Goal: Task Accomplishment & Management: Manage account settings

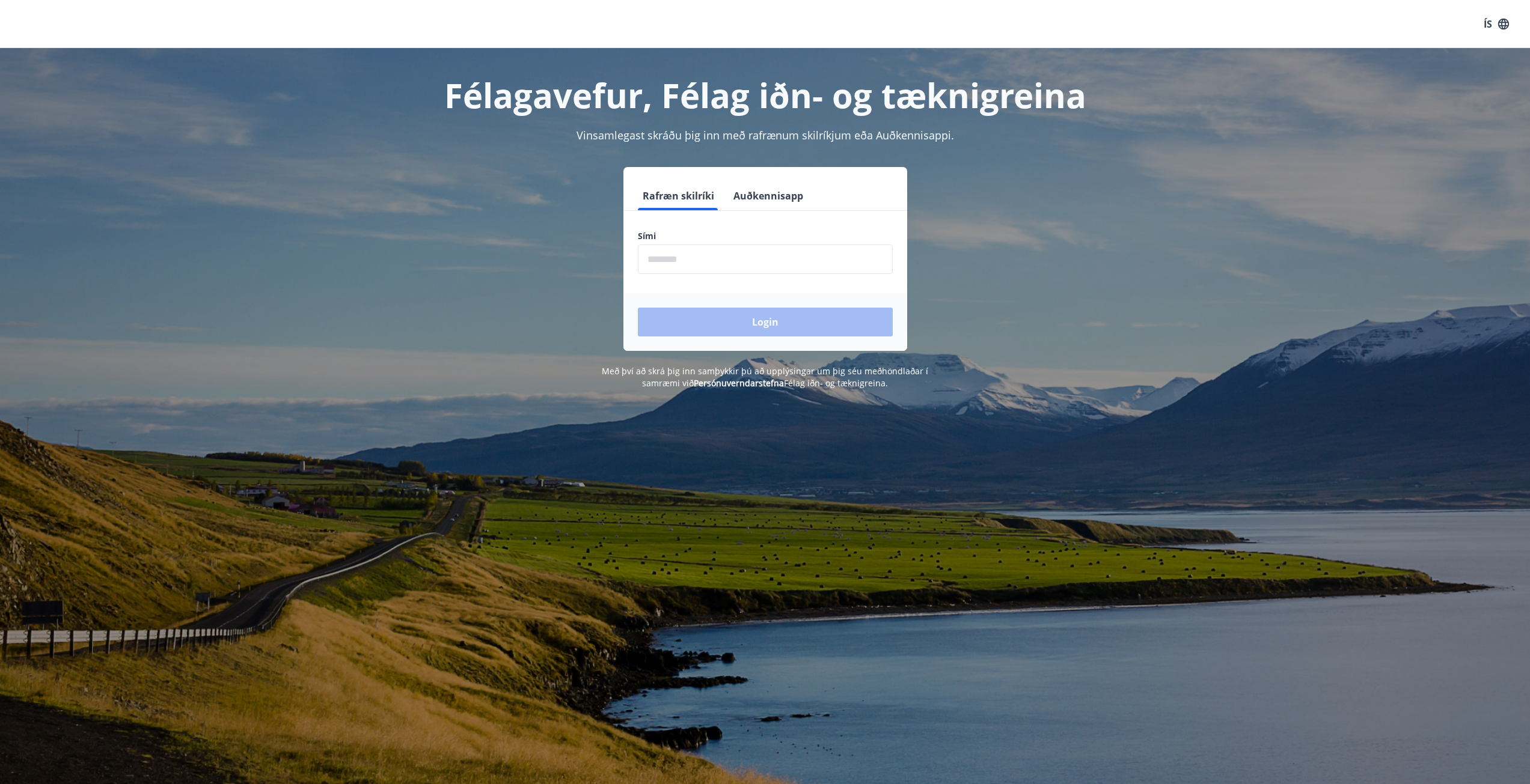
click at [670, 258] on input "phone" at bounding box center [765, 259] width 255 height 29
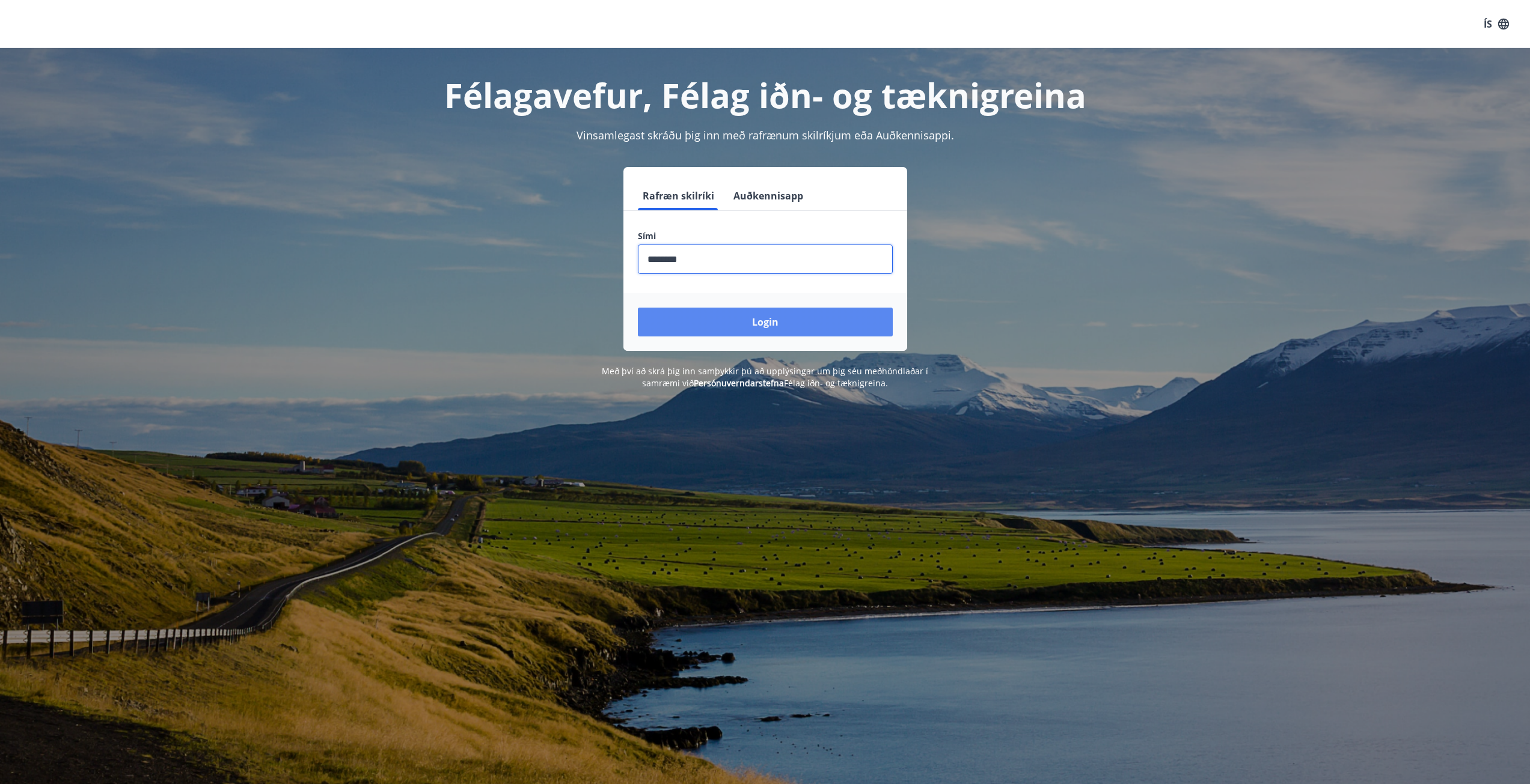
type input "********"
click at [757, 322] on button "Login" at bounding box center [765, 322] width 255 height 29
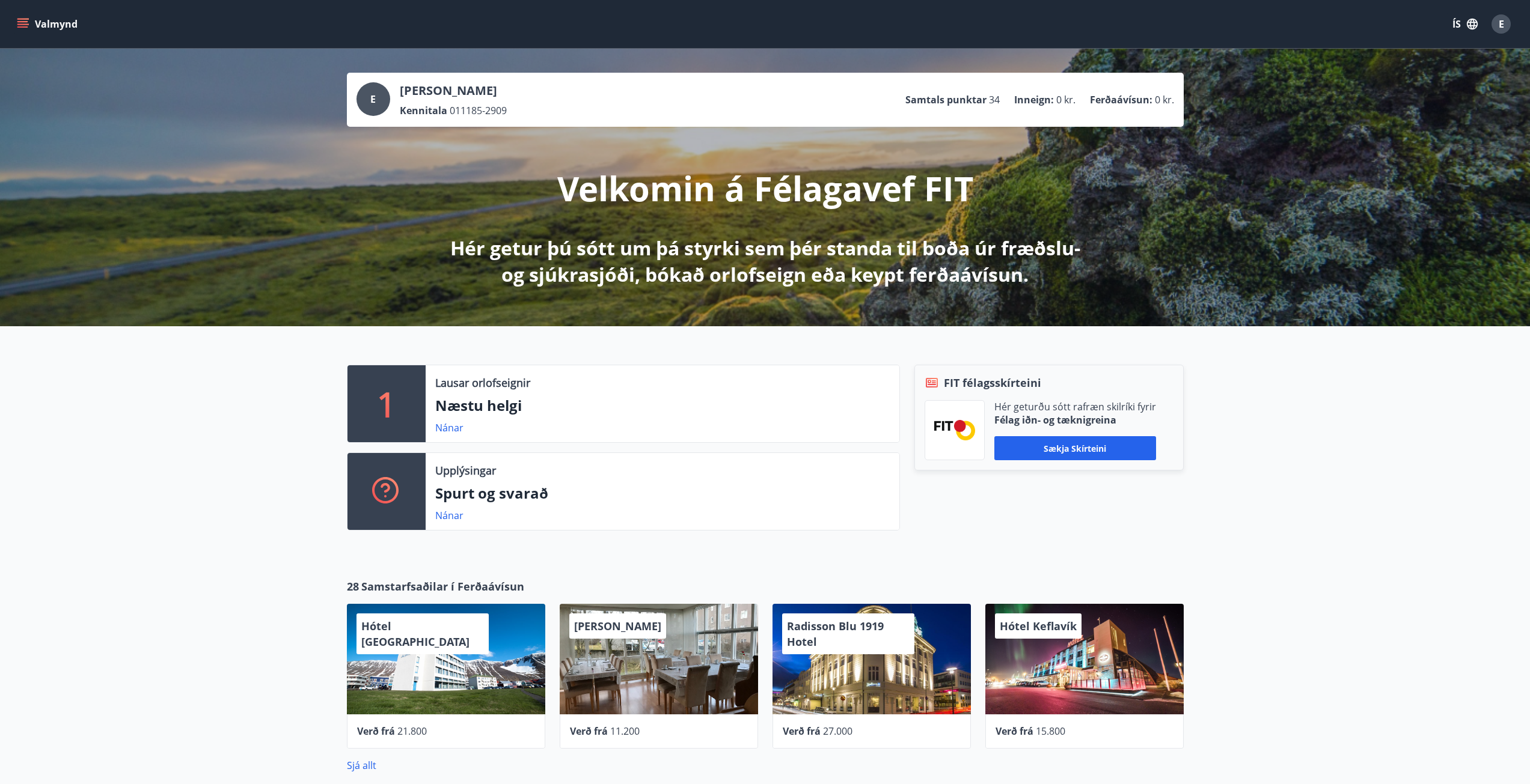
click at [19, 17] on button "Valmynd" at bounding box center [48, 24] width 68 height 21
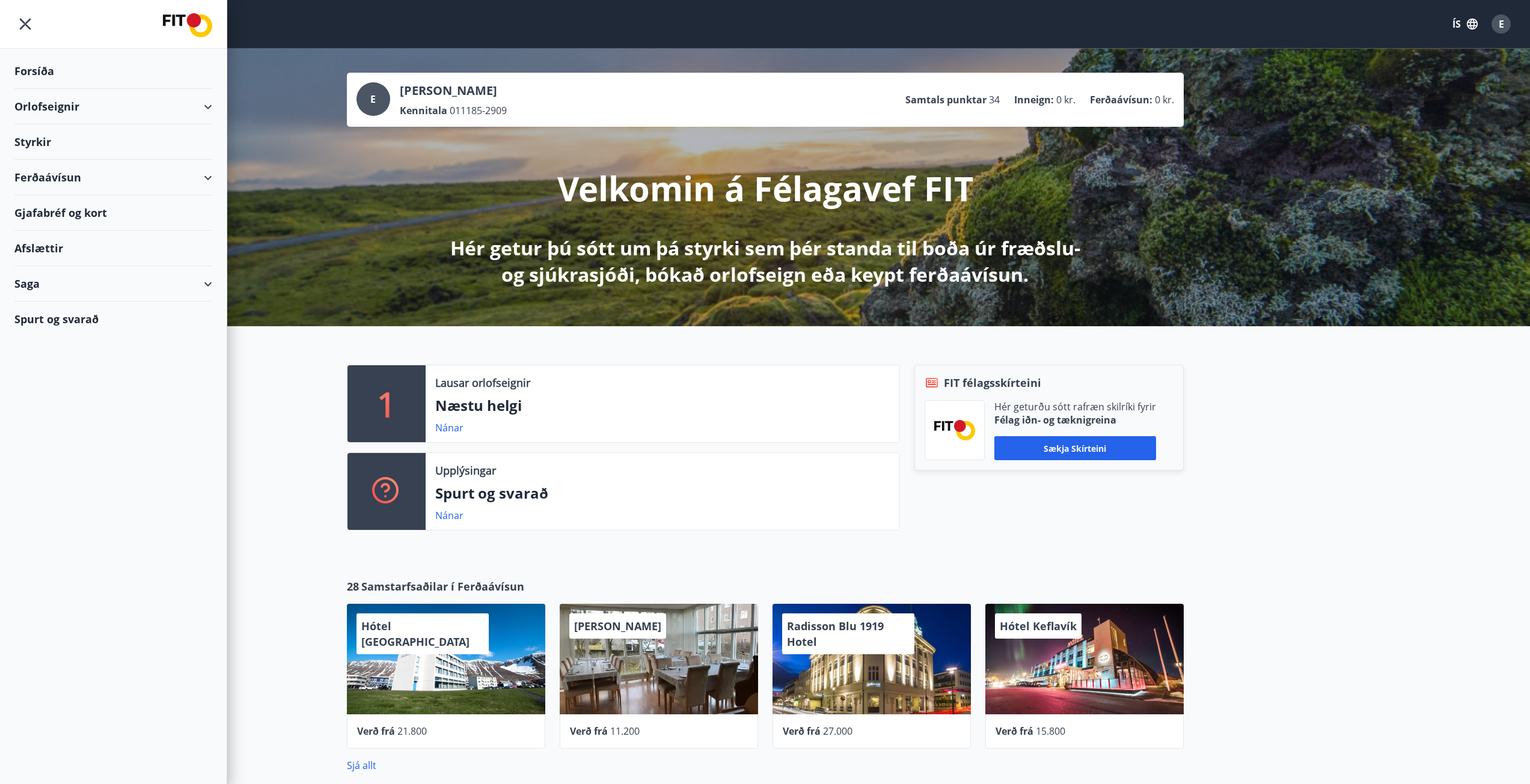
click at [26, 135] on div "Styrkir" at bounding box center [113, 142] width 198 height 36
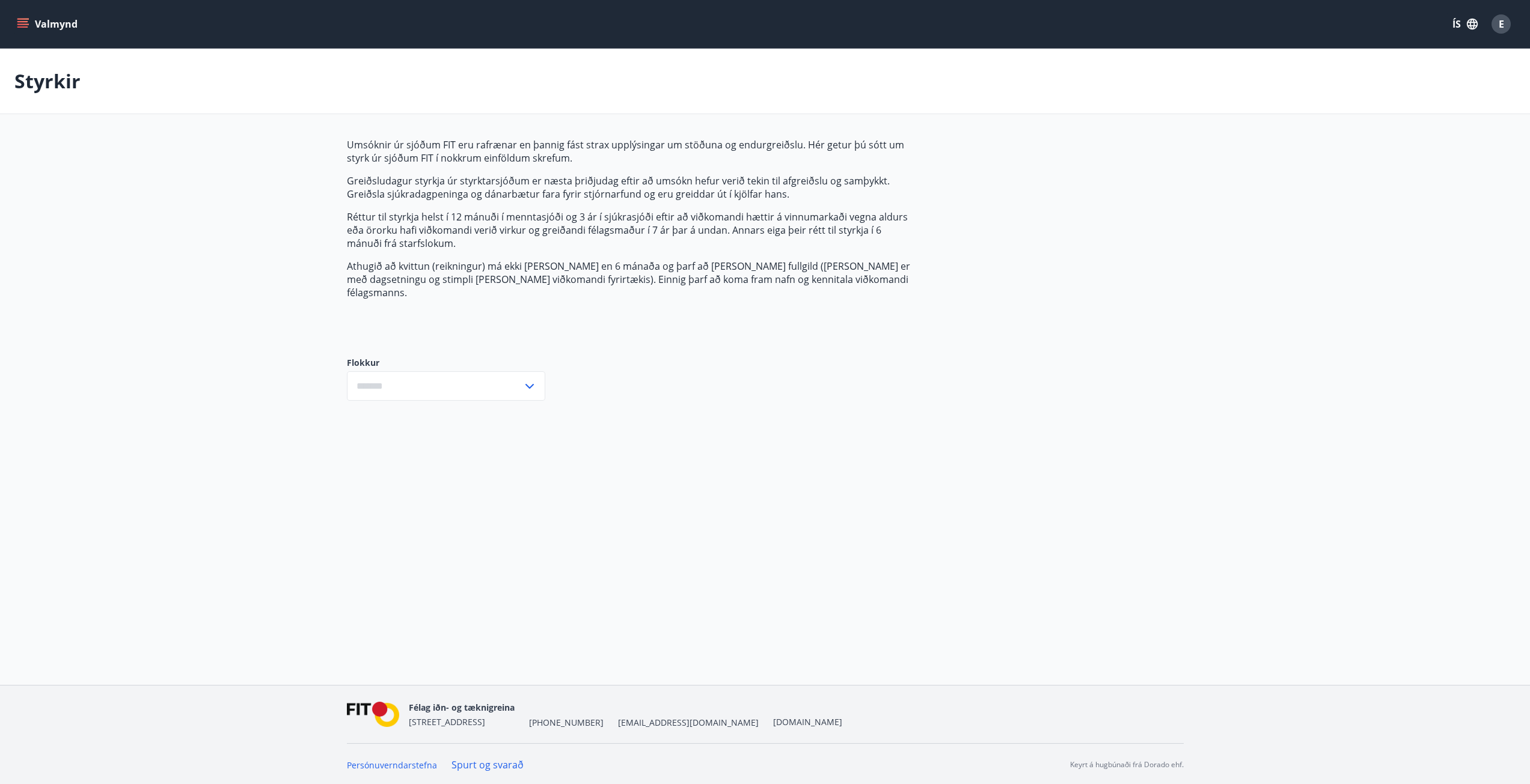
type input "***"
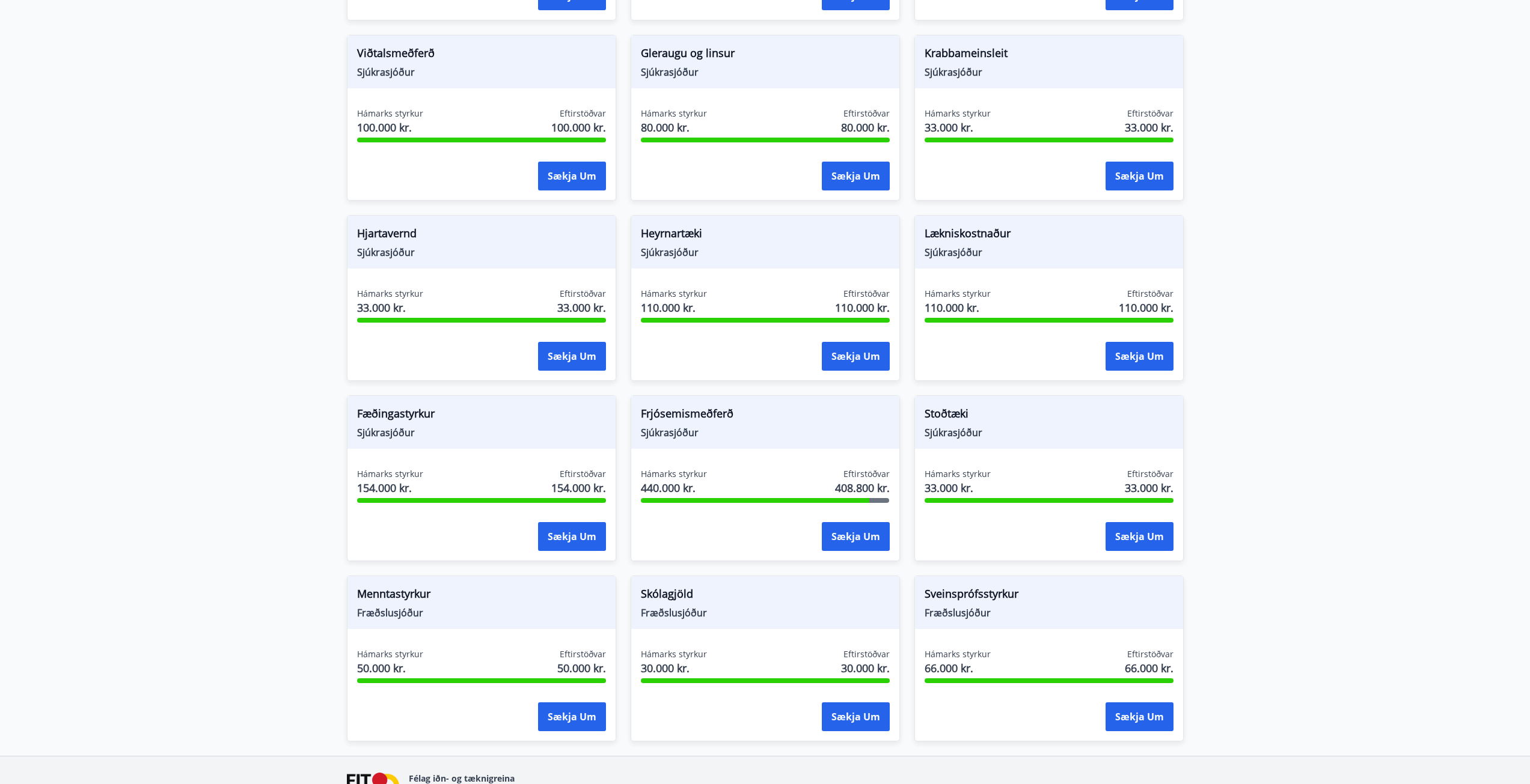
scroll to position [564, 0]
click at [981, 226] on span "Lækniskostnaður" at bounding box center [1049, 236] width 249 height 21
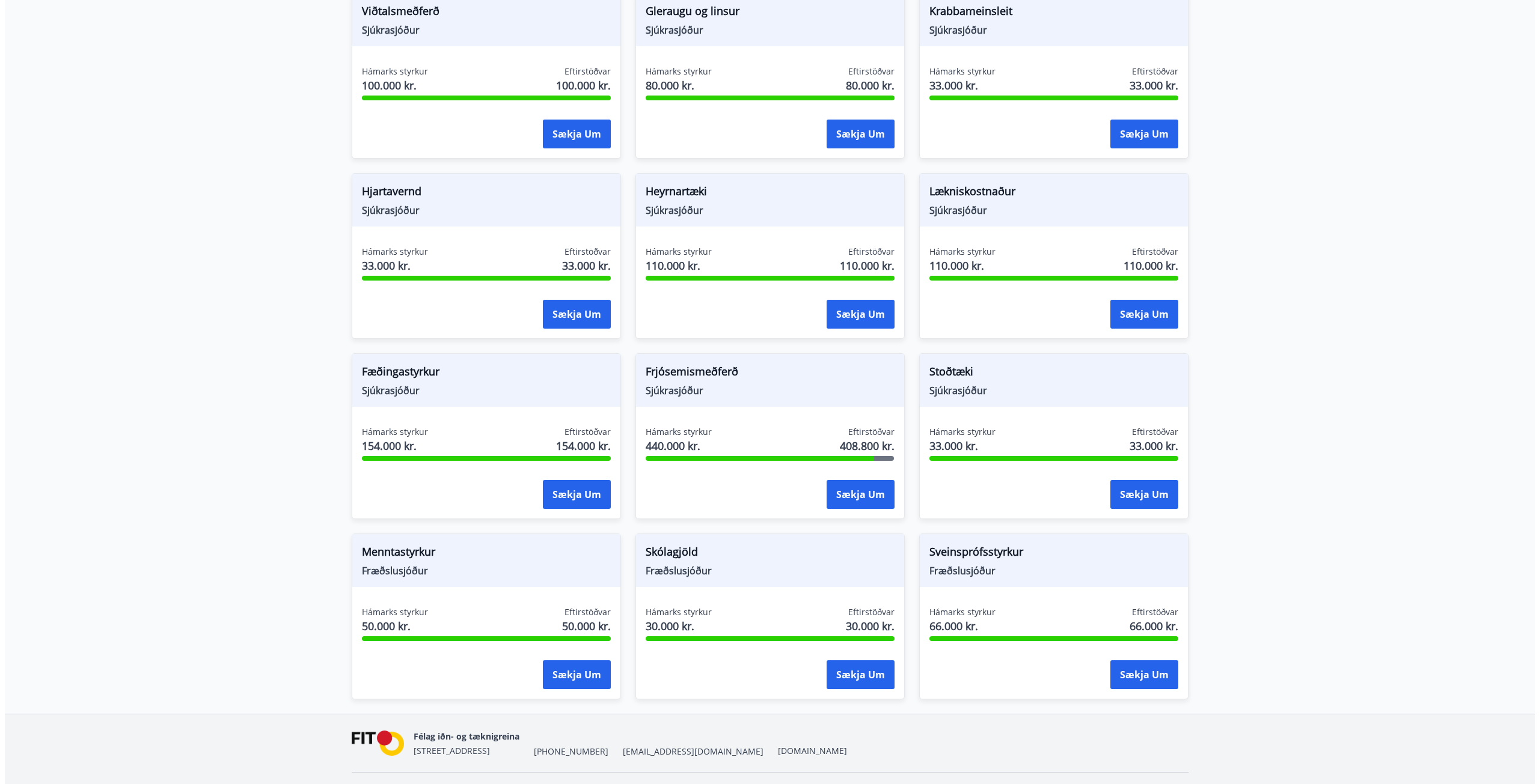
scroll to position [625, 0]
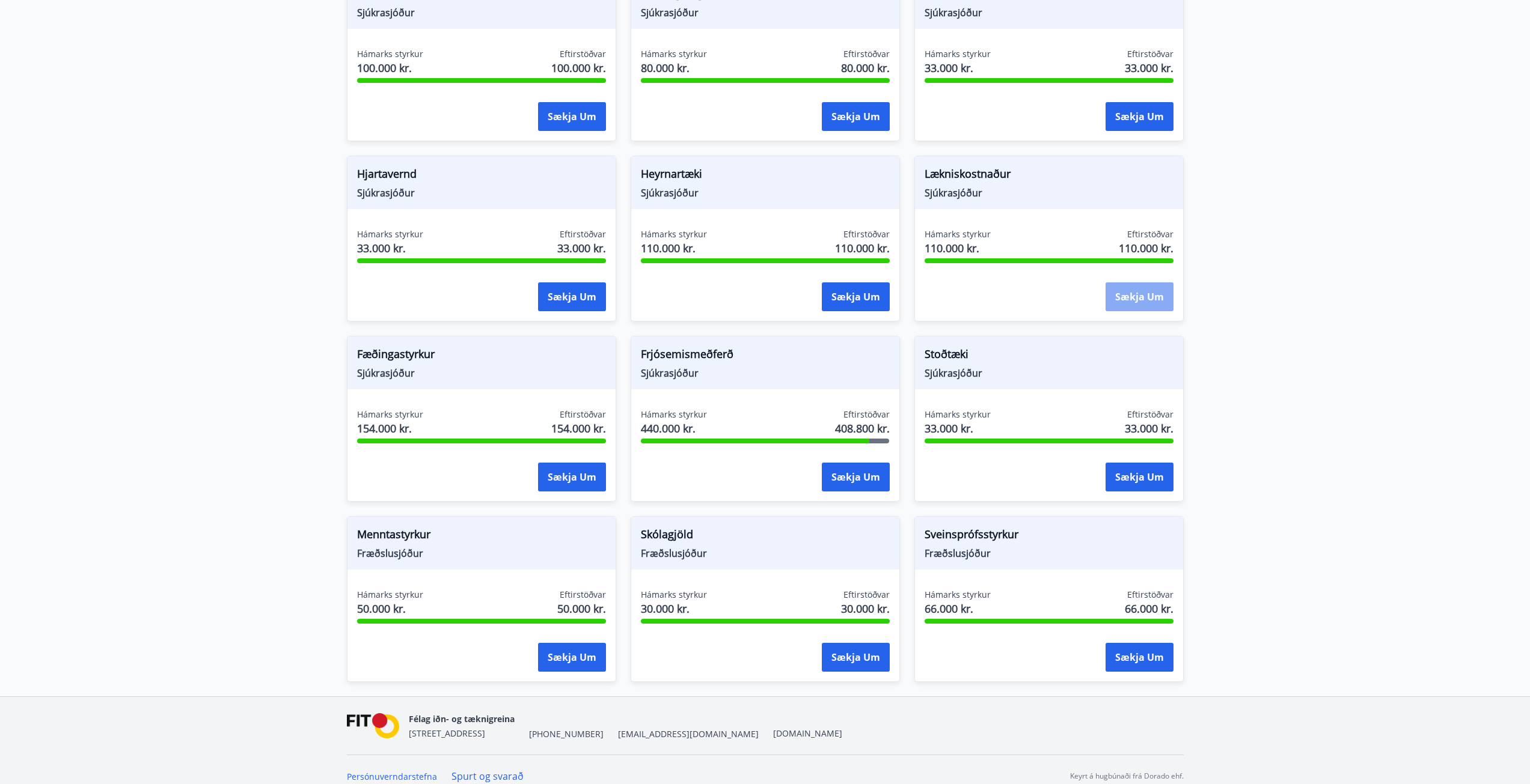
click at [1152, 282] on button "Sækja um" at bounding box center [1139, 297] width 68 height 29
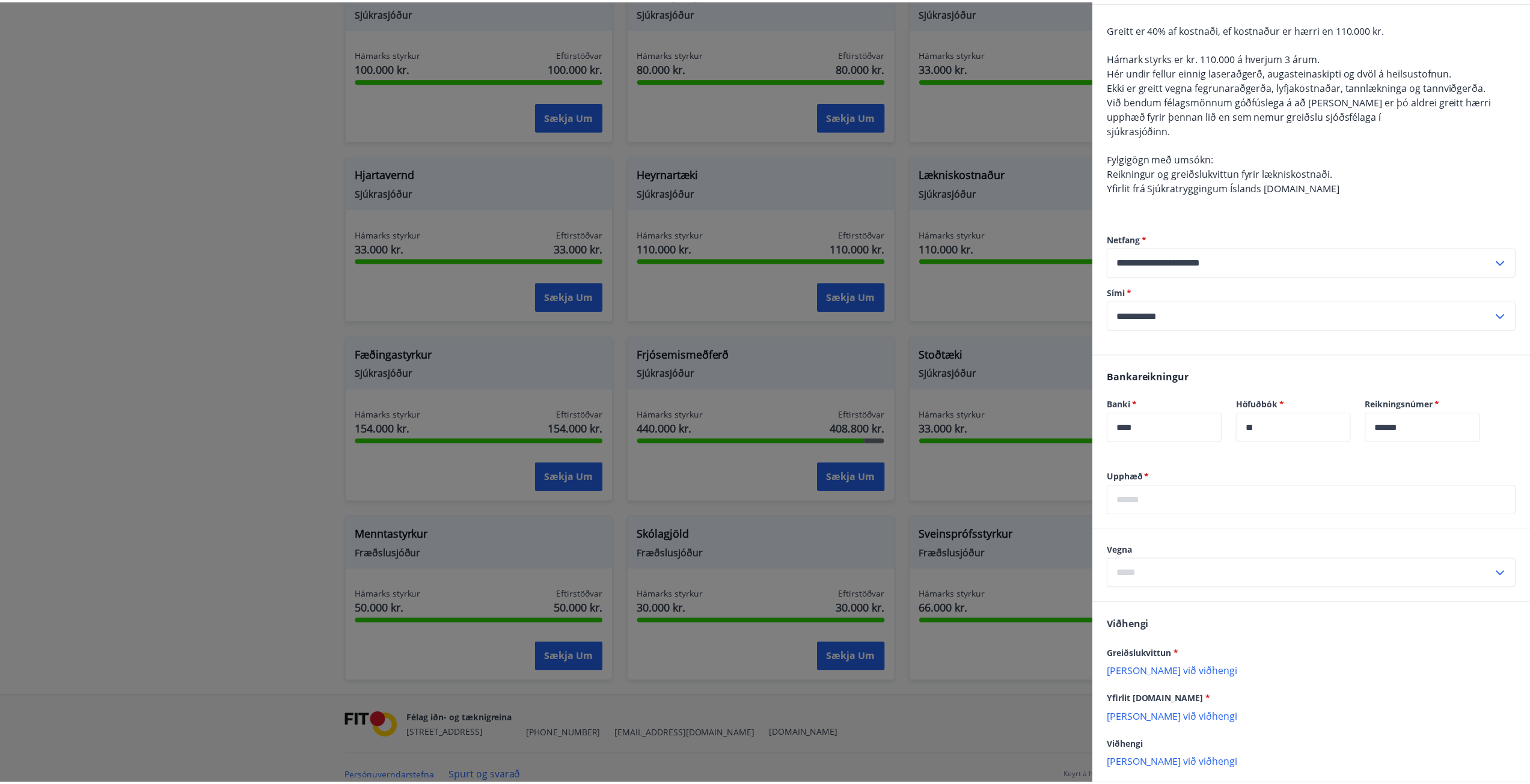
scroll to position [0, 0]
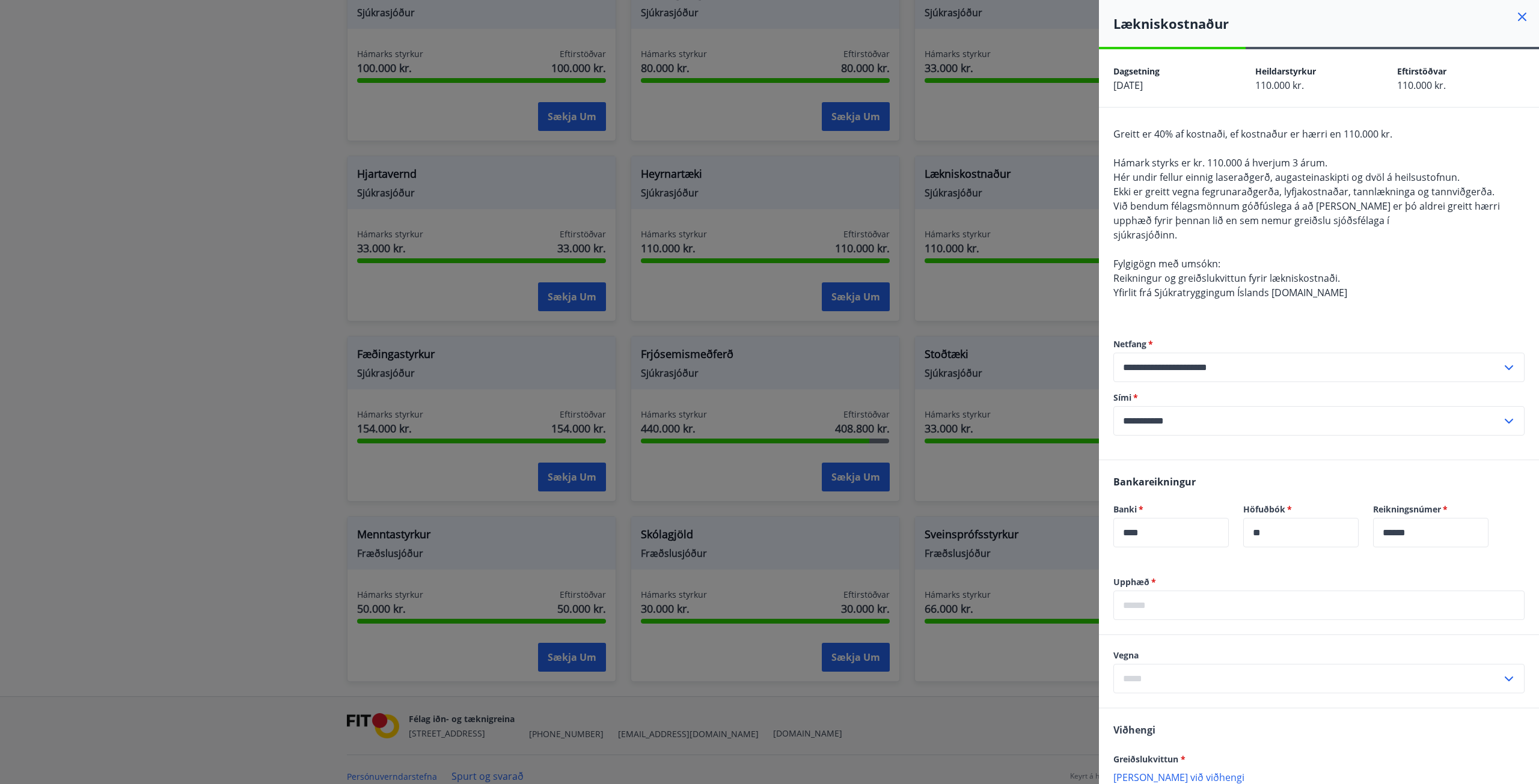
click at [1515, 19] on icon at bounding box center [1522, 17] width 14 height 14
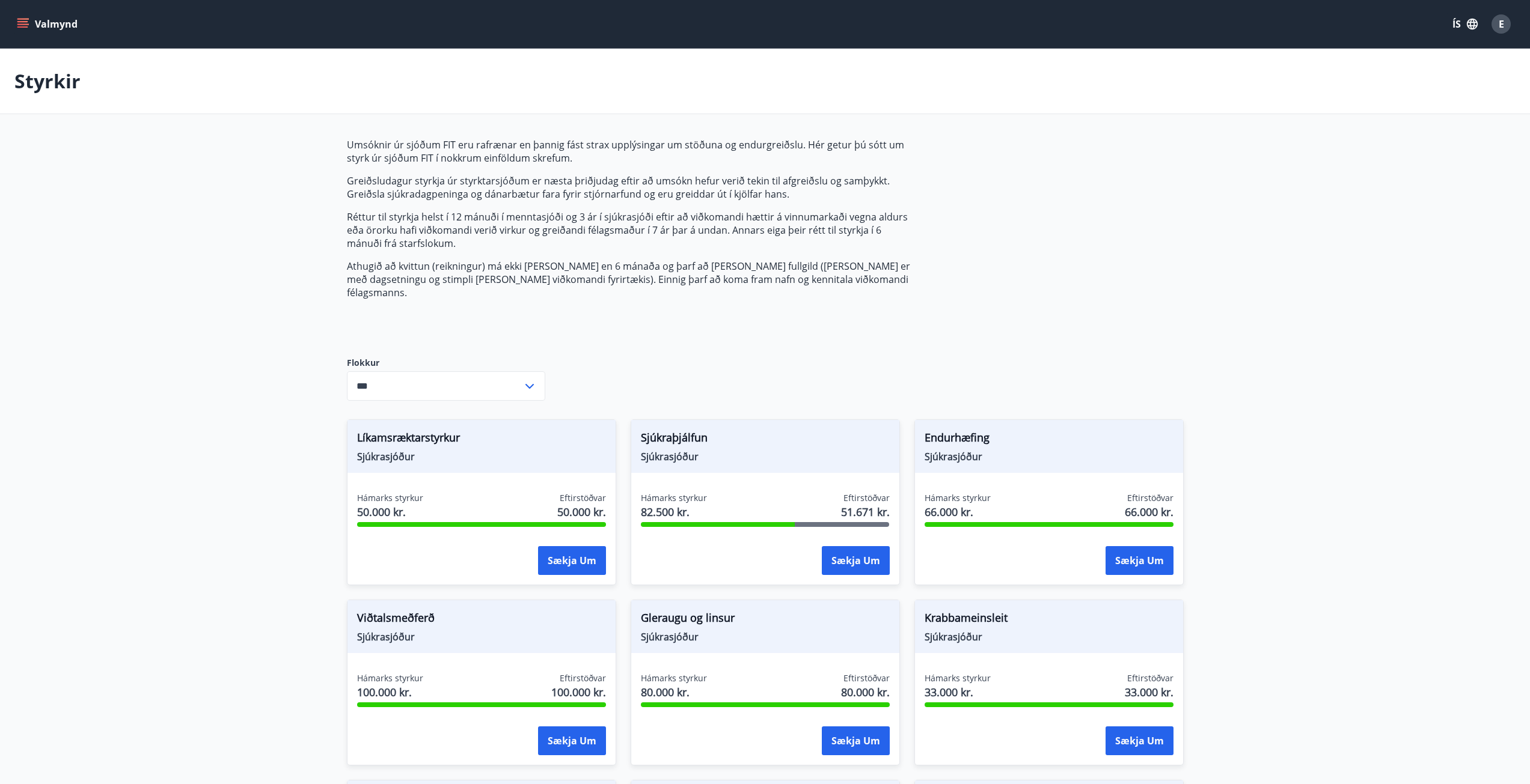
click at [47, 25] on button "Valmynd" at bounding box center [48, 24] width 68 height 21
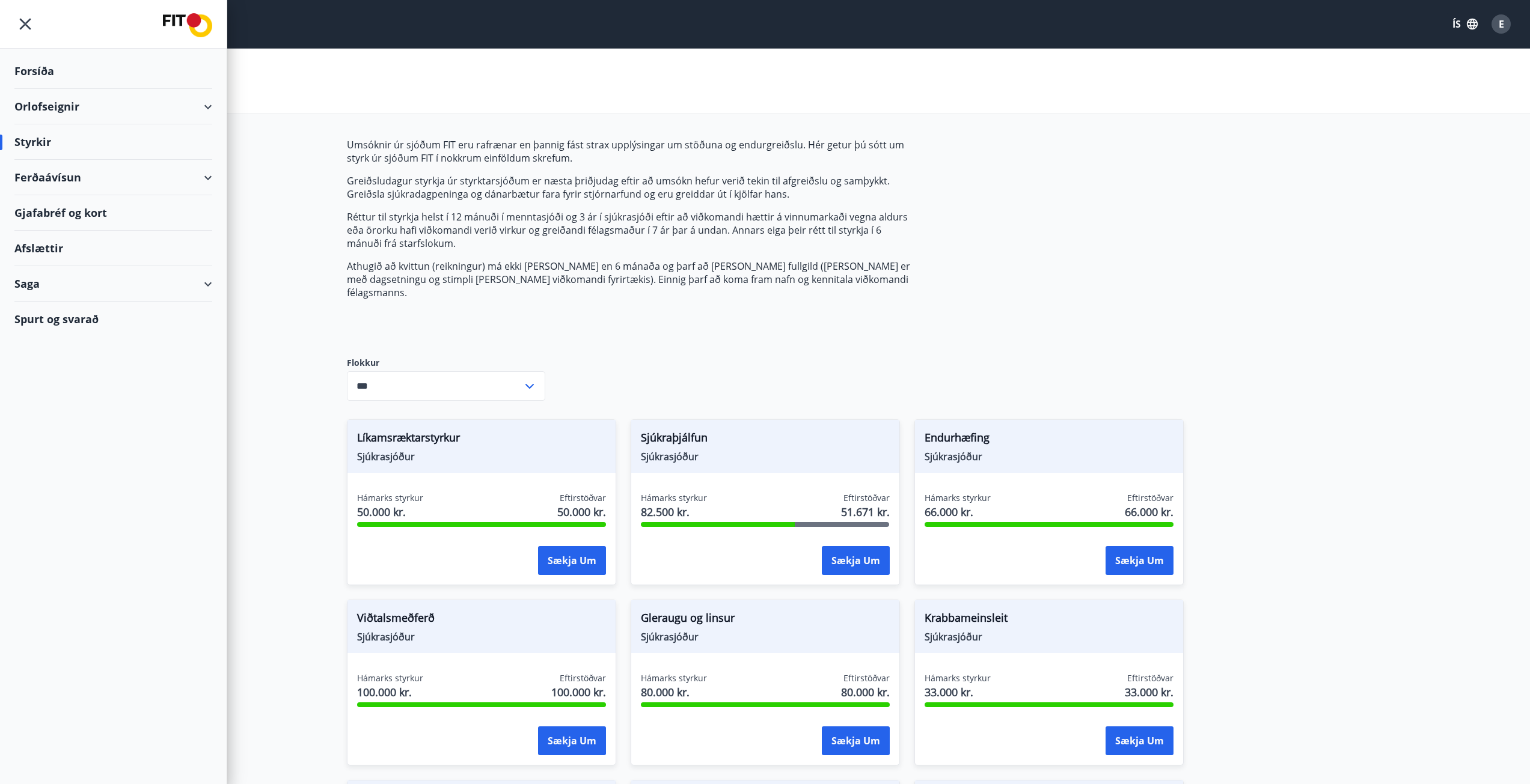
click at [48, 174] on div "Ferðaávísun" at bounding box center [113, 178] width 198 height 36
click at [50, 205] on div "Framboð" at bounding box center [113, 208] width 179 height 25
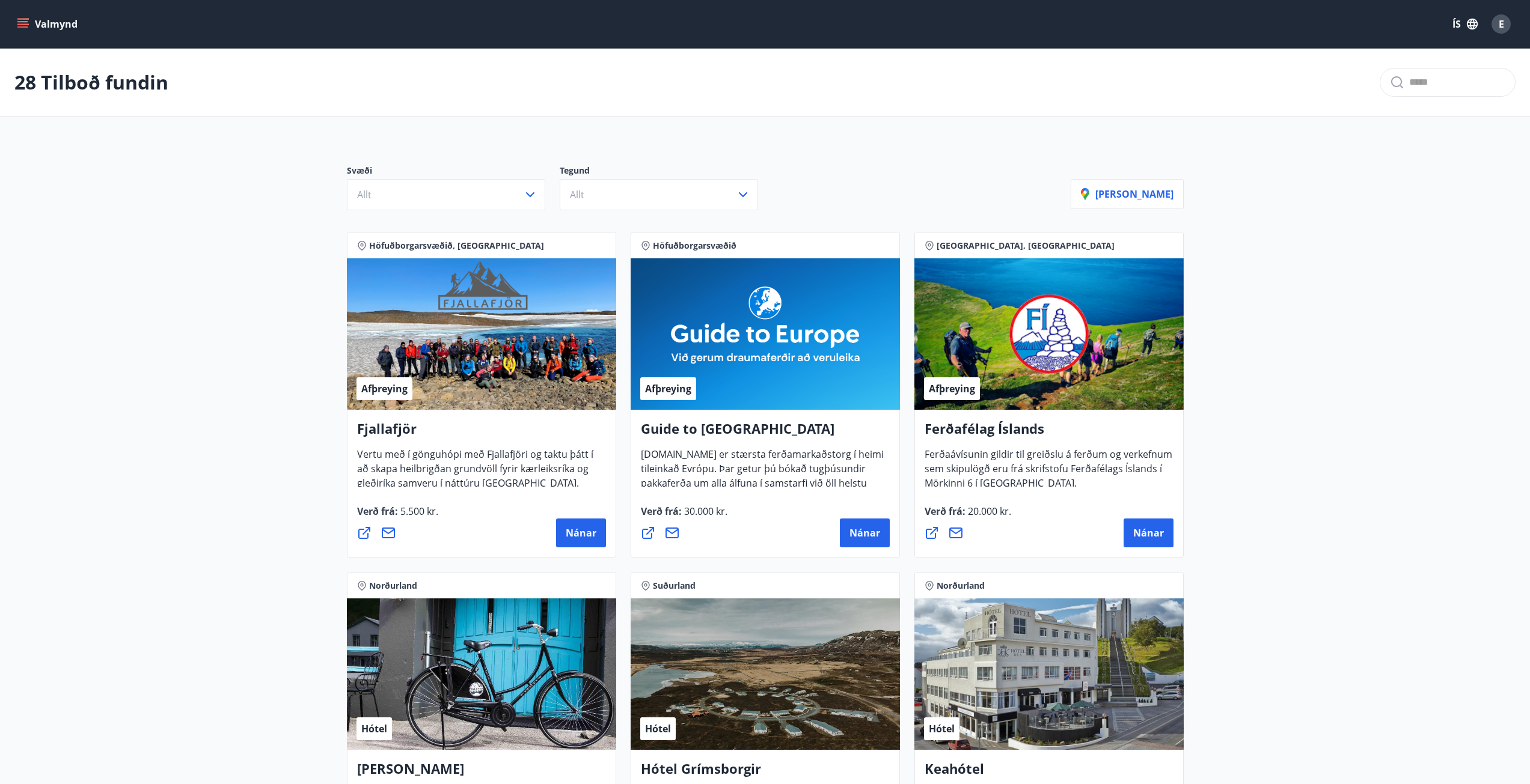
click at [25, 22] on icon "menu" at bounding box center [22, 22] width 11 height 1
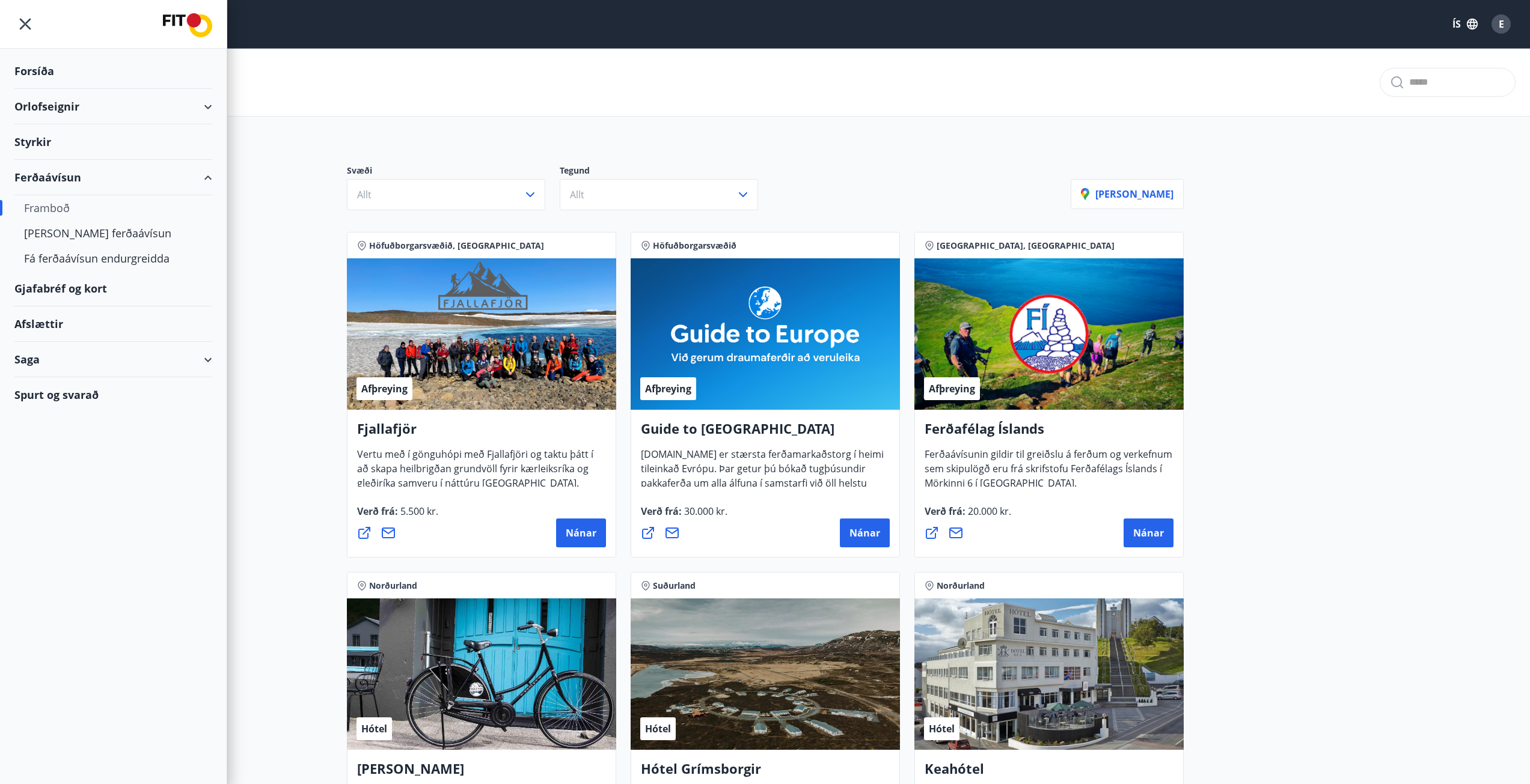
click at [68, 292] on div "Gjafabréf og kort" at bounding box center [113, 289] width 198 height 36
click at [41, 327] on div "Afslættir" at bounding box center [113, 324] width 198 height 36
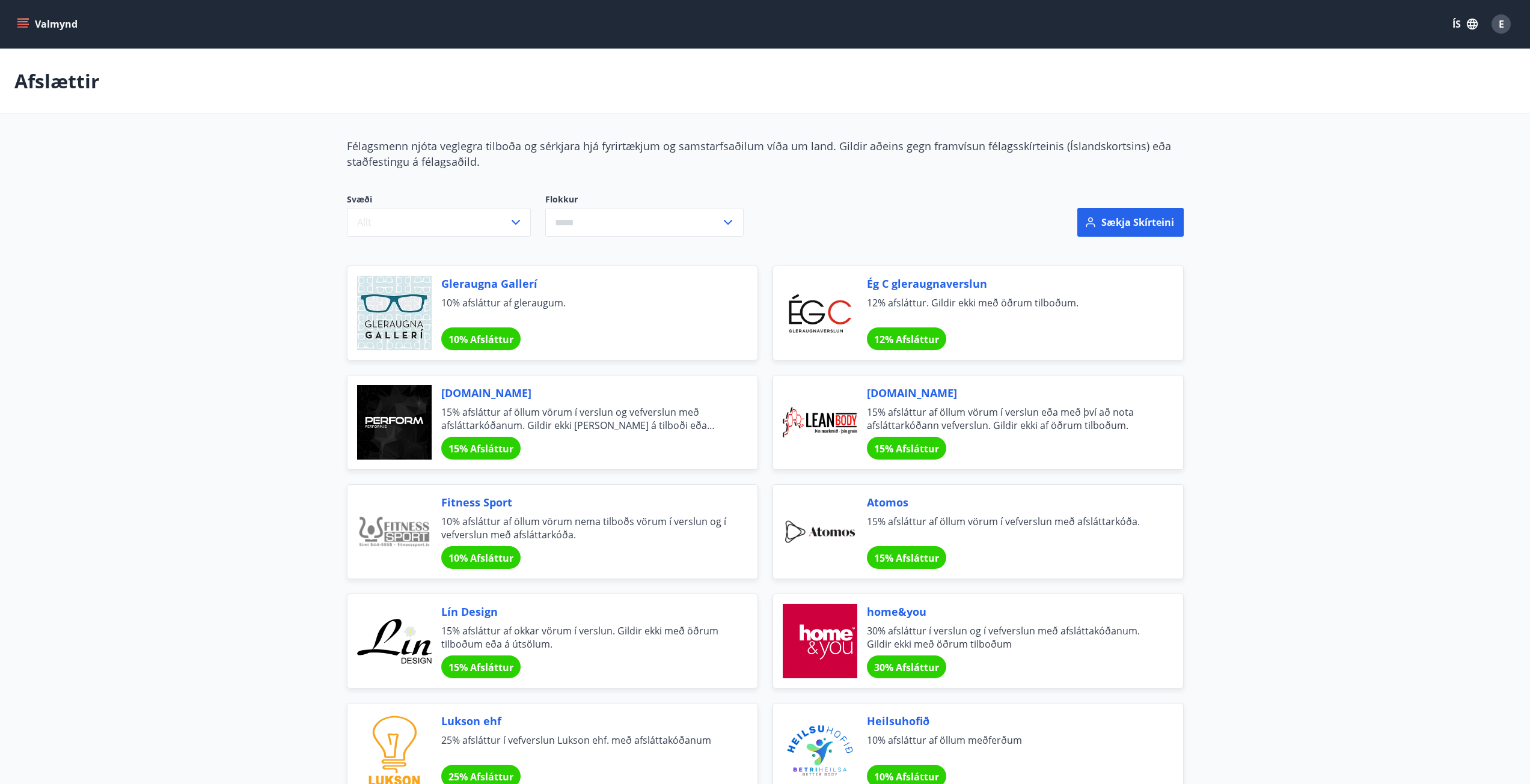
click at [21, 26] on icon "menu" at bounding box center [23, 23] width 12 height 12
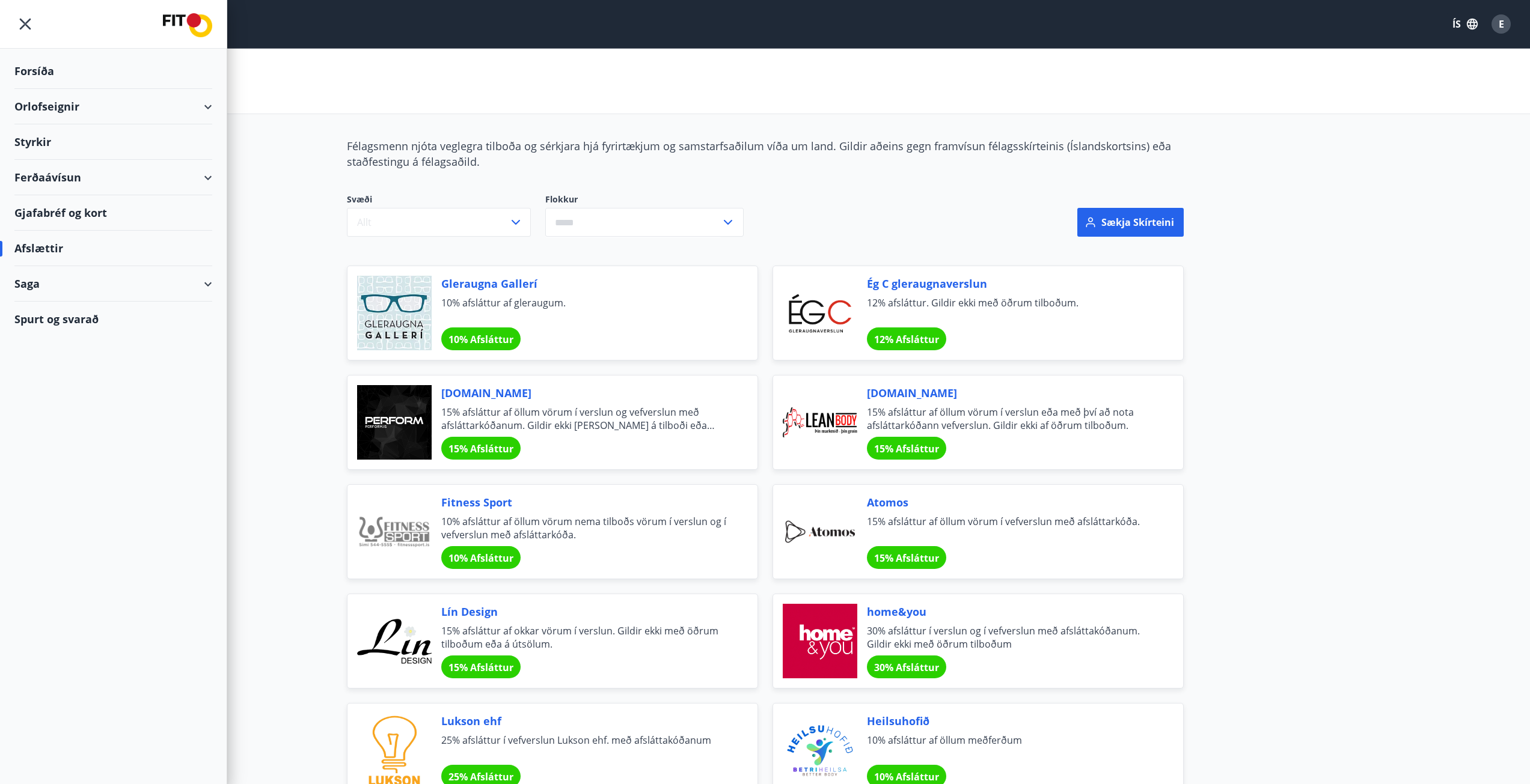
click at [25, 289] on div "Saga" at bounding box center [113, 284] width 198 height 36
click at [44, 316] on div "Ferðaávísun" at bounding box center [113, 314] width 179 height 25
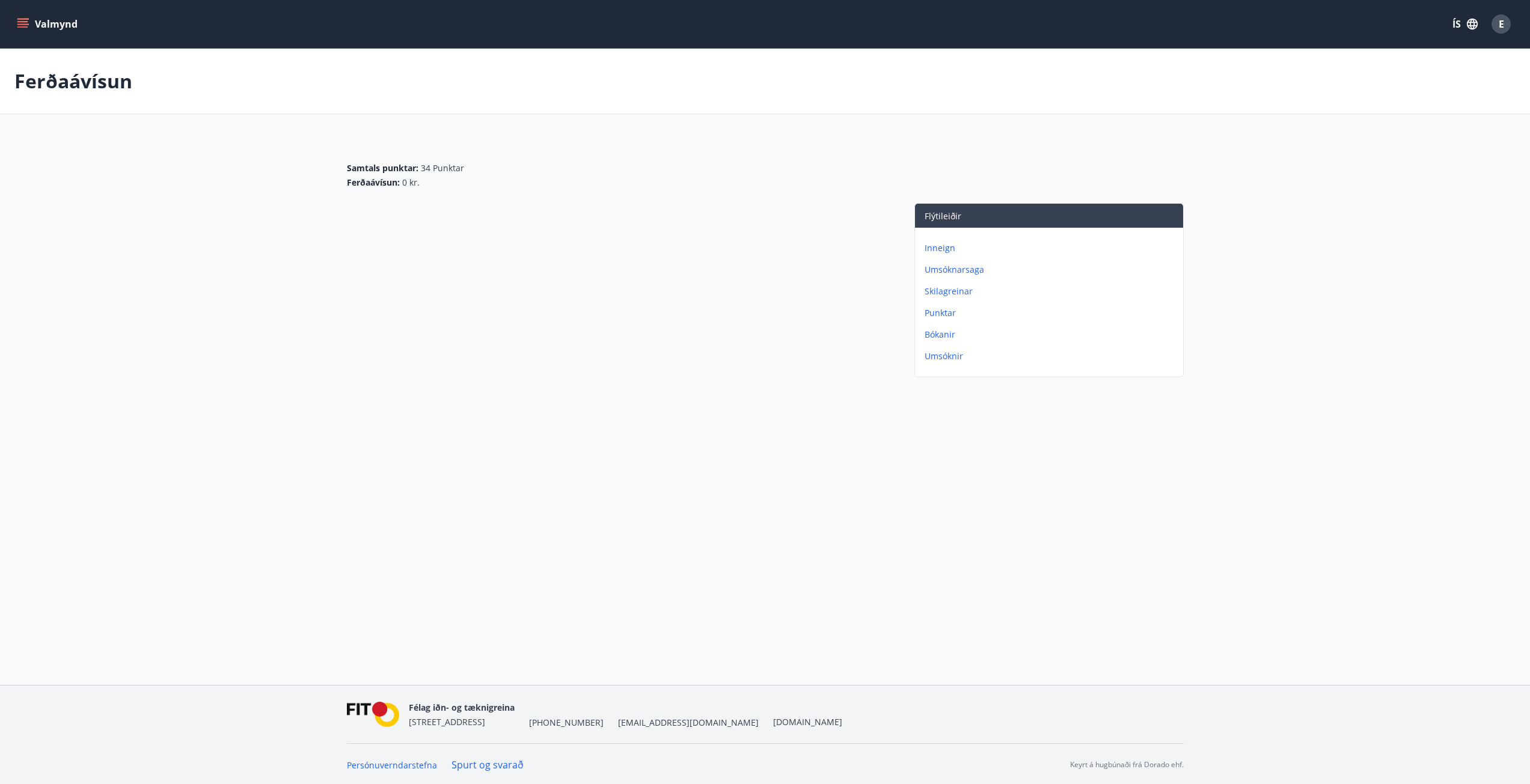
click at [937, 250] on p "Inneign" at bounding box center [1051, 248] width 254 height 12
click at [946, 311] on p "Punktar" at bounding box center [1051, 313] width 254 height 12
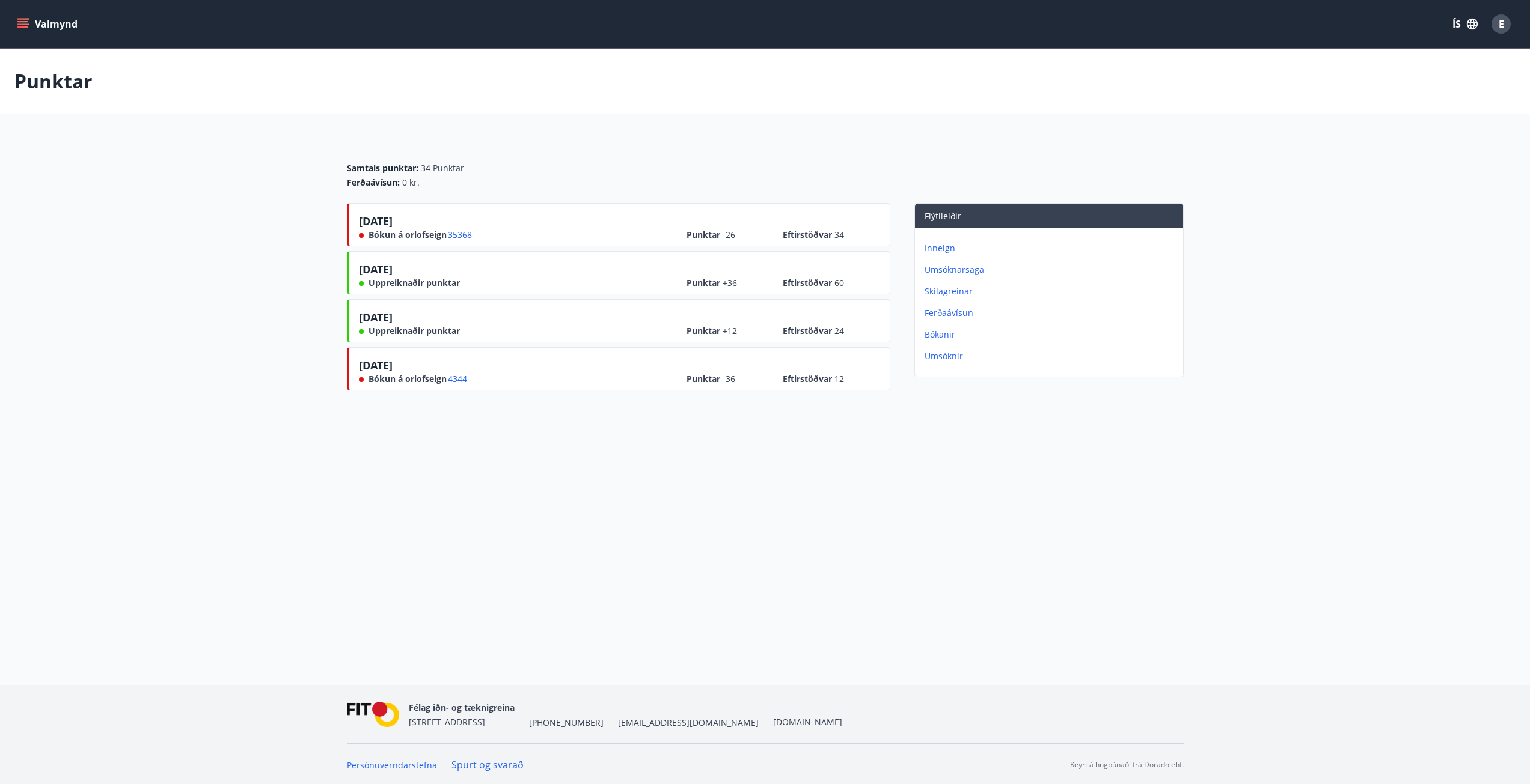
click at [31, 28] on button "Valmynd" at bounding box center [48, 24] width 68 height 21
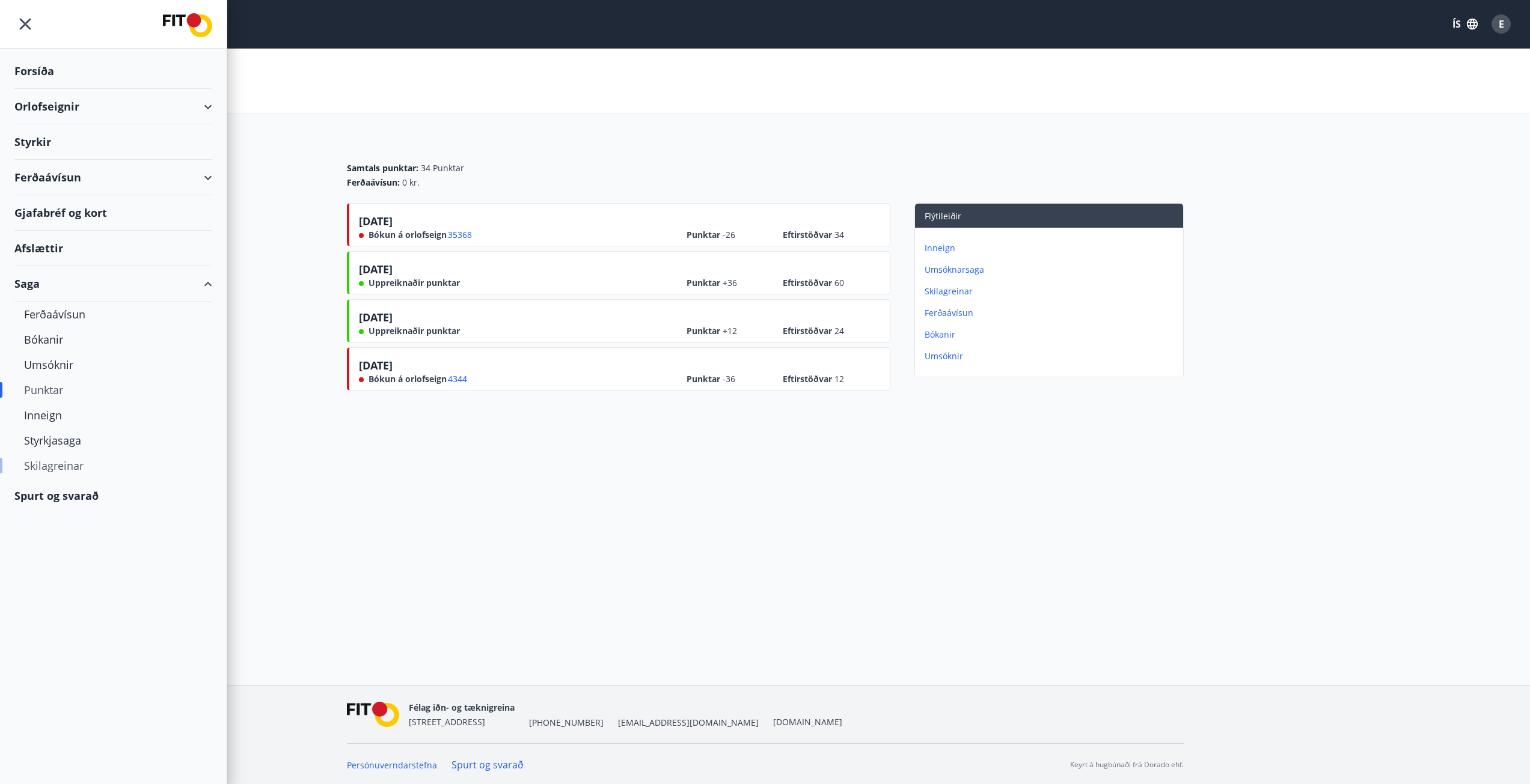
click at [60, 468] on div "Skilagreinar" at bounding box center [113, 465] width 179 height 25
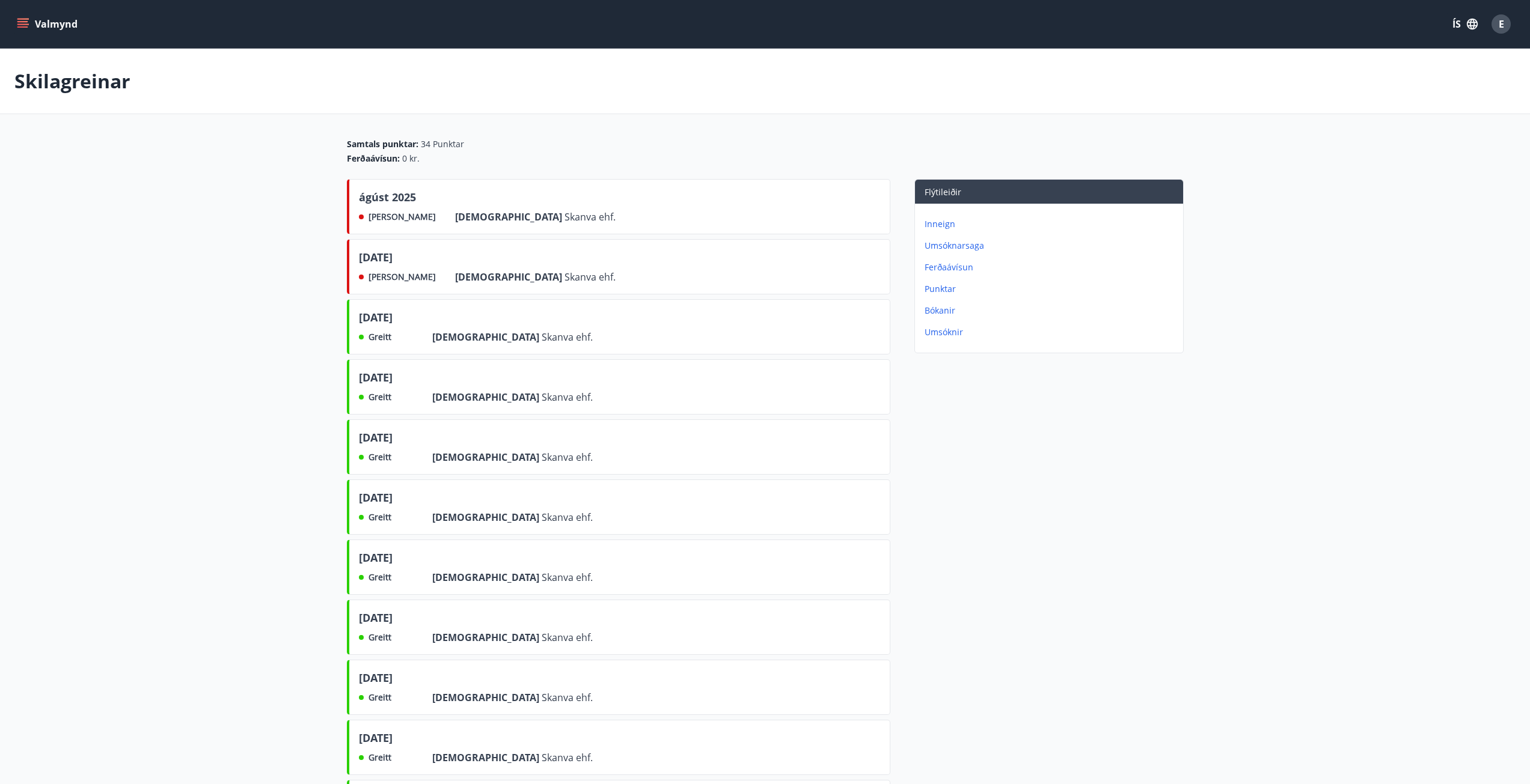
click at [18, 21] on icon "menu" at bounding box center [22, 22] width 11 height 1
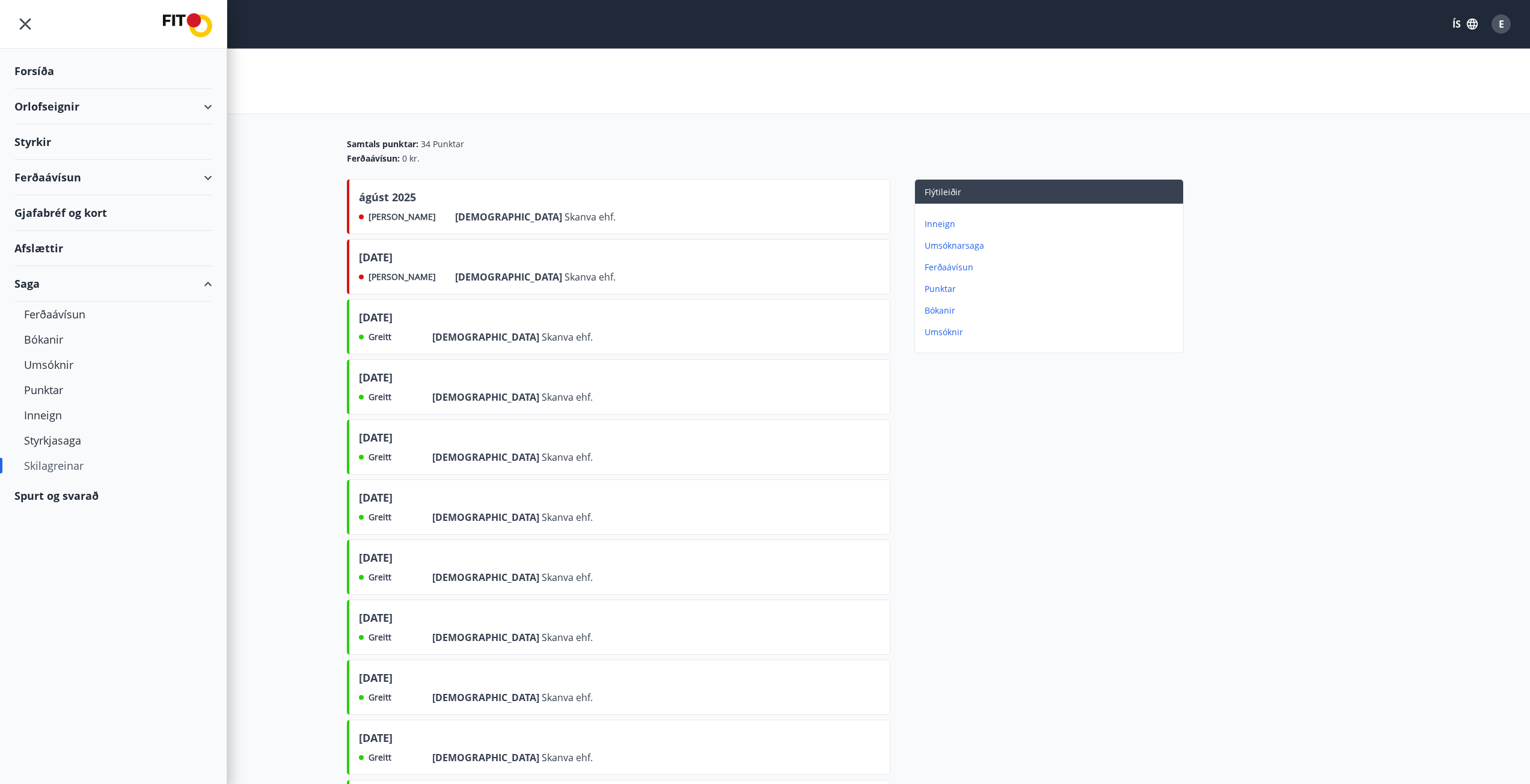
click at [56, 205] on div "Gjafabréf og kort" at bounding box center [113, 213] width 198 height 36
click at [1504, 19] on span "E" at bounding box center [1502, 23] width 6 height 14
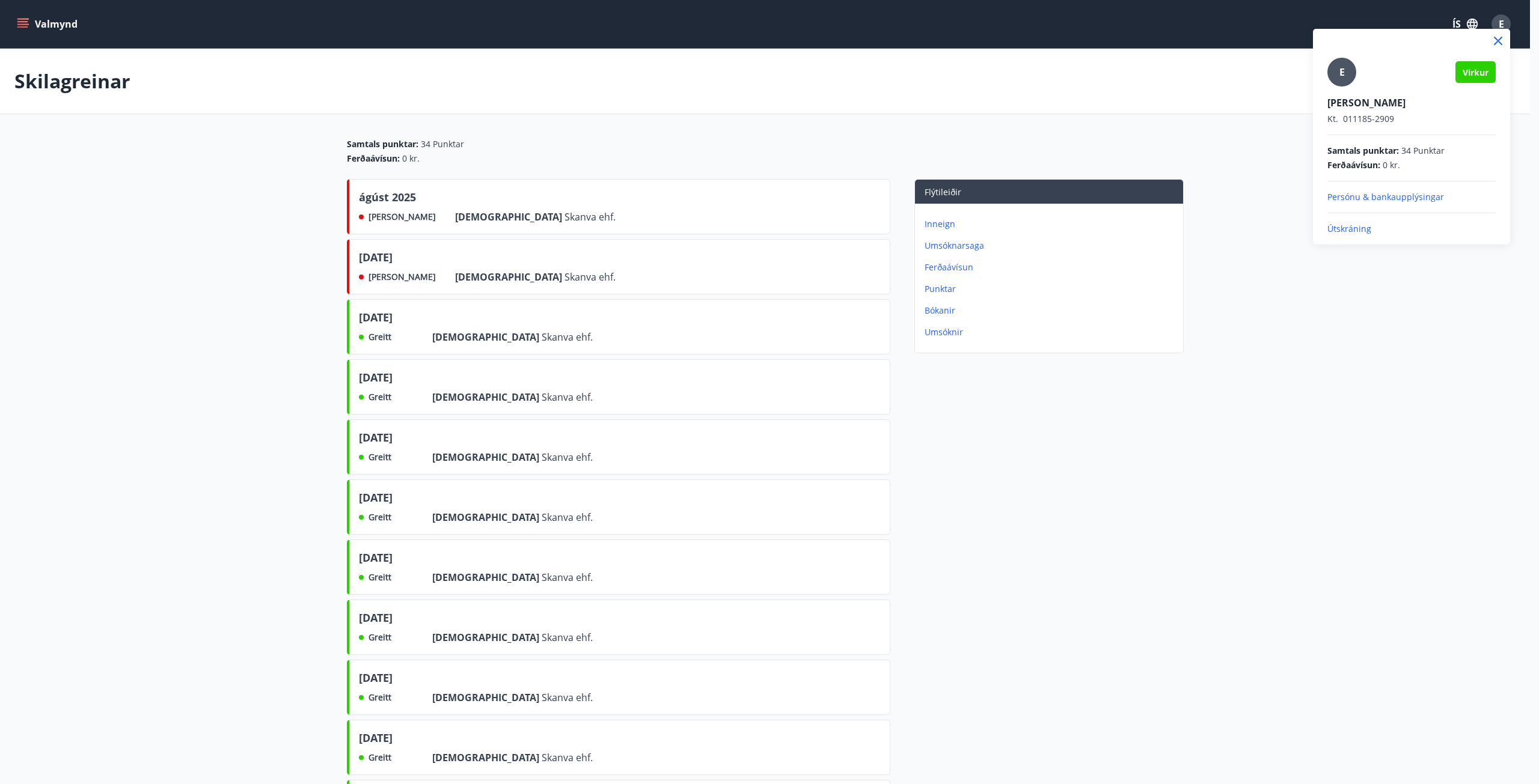
click at [1353, 228] on p "Útskráning" at bounding box center [1411, 228] width 169 height 12
